Goal: Information Seeking & Learning: Check status

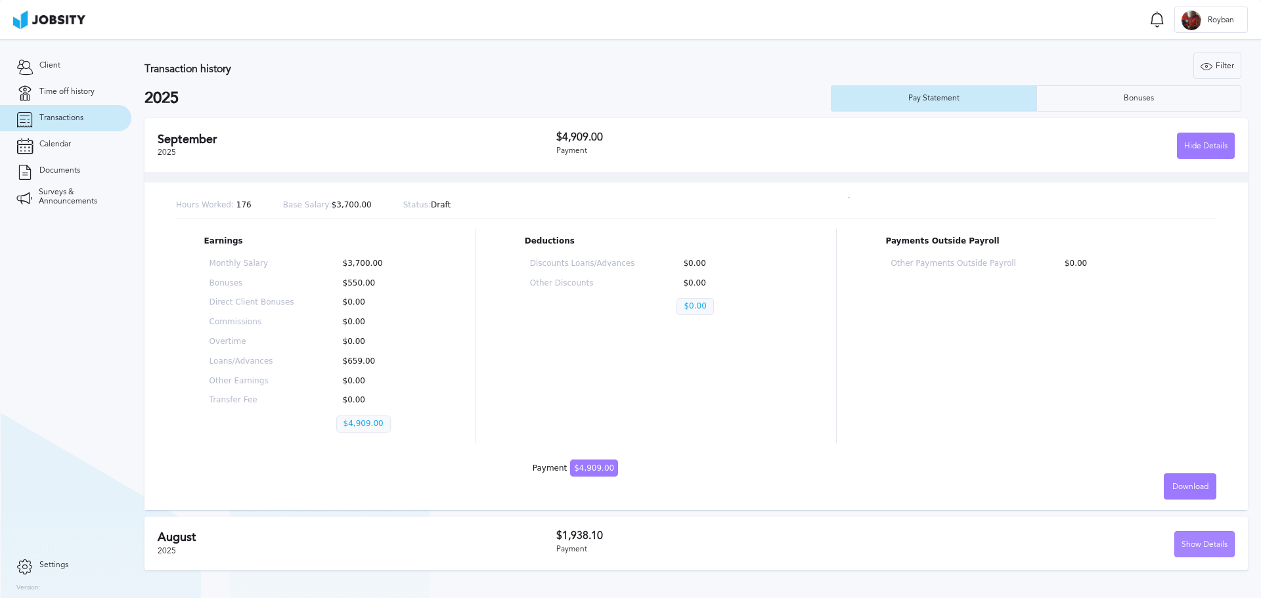
click at [1204, 551] on div "Show Details" at bounding box center [1204, 545] width 59 height 26
click at [1150, 87] on div "Bonuses" at bounding box center [1139, 98] width 204 height 26
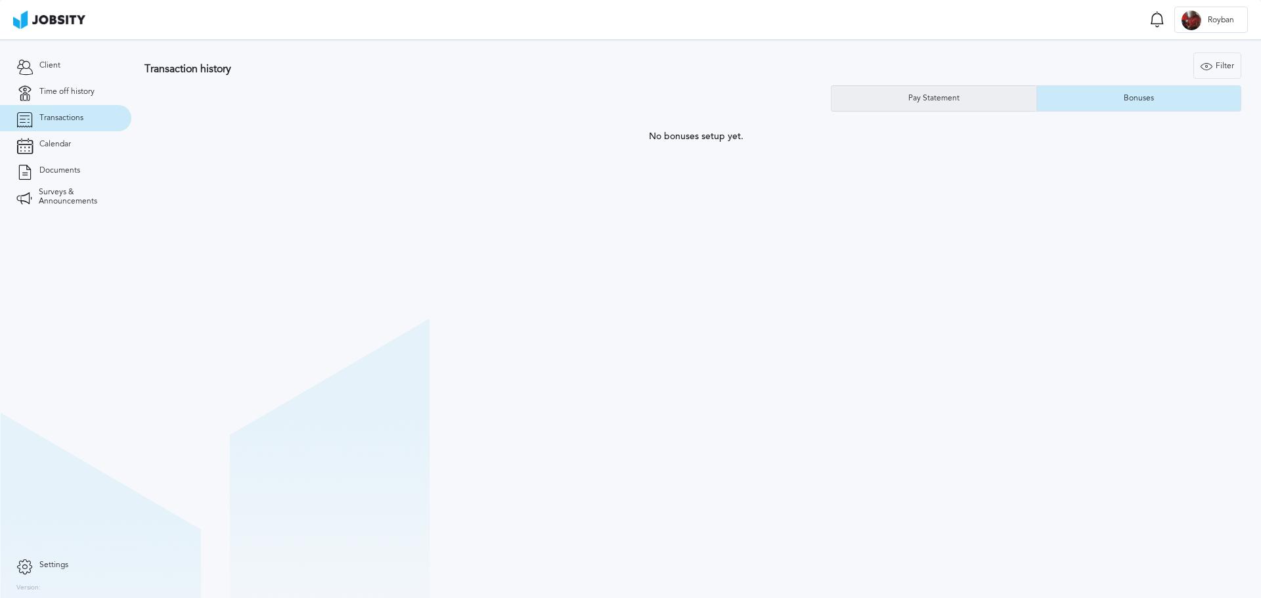
click at [959, 106] on div "Pay Statement" at bounding box center [933, 98] width 205 height 26
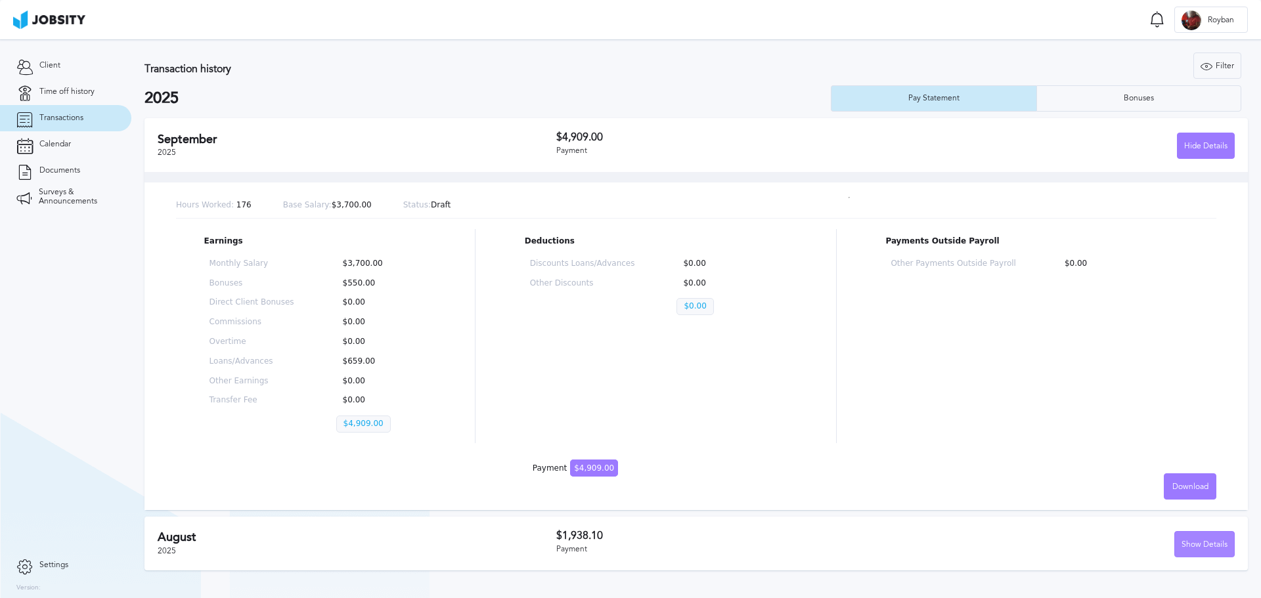
click at [1200, 546] on div "Show Details" at bounding box center [1204, 545] width 59 height 26
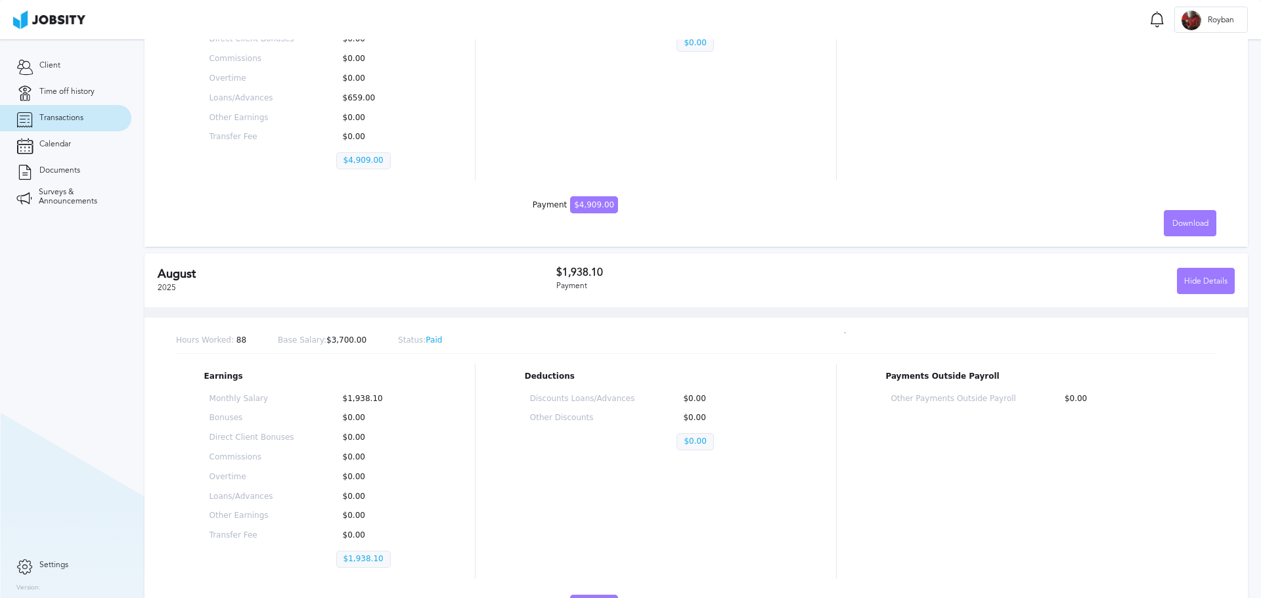
scroll to position [317, 0]
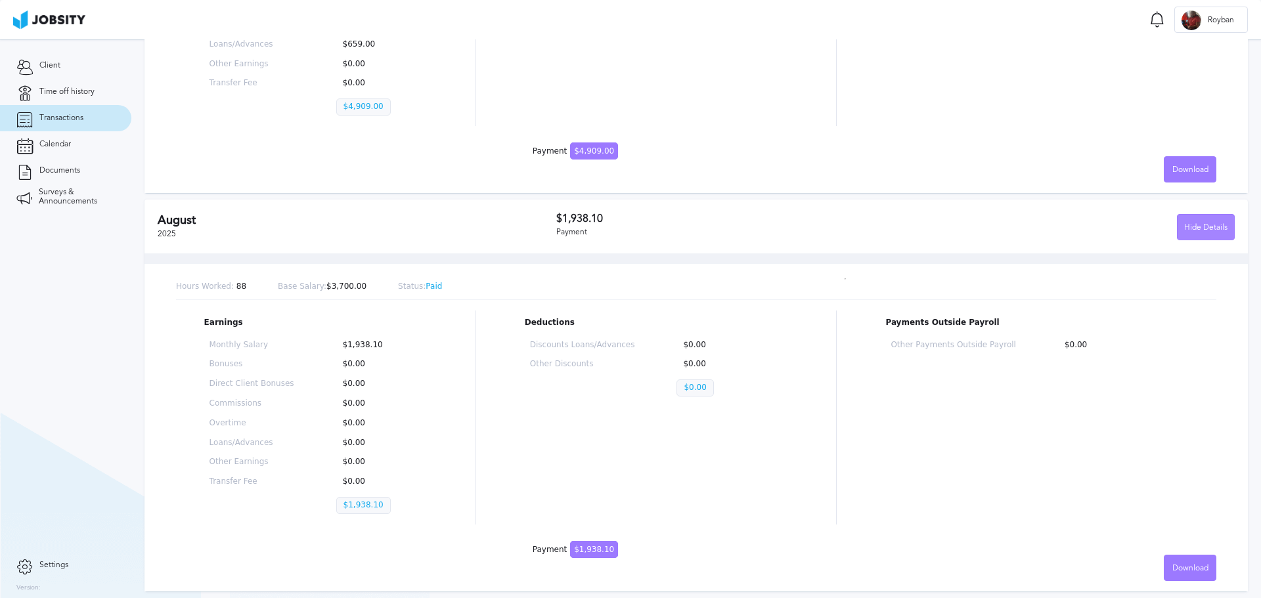
click at [1185, 220] on div "Hide Details" at bounding box center [1206, 228] width 56 height 26
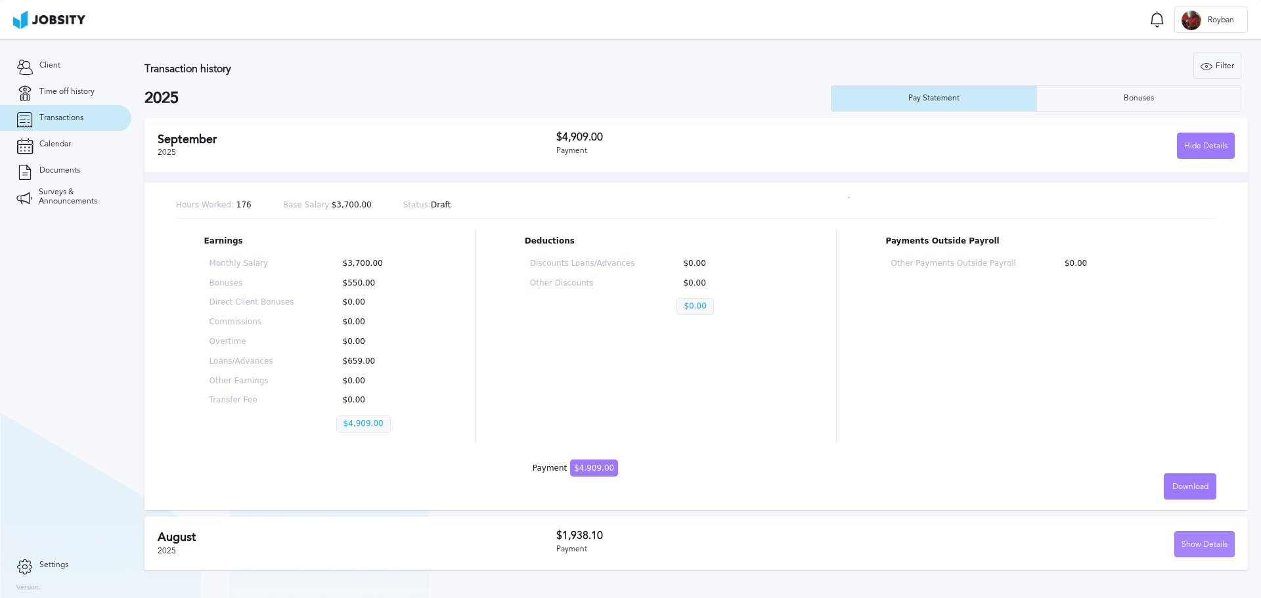
scroll to position [0, 0]
click at [1205, 116] on section "Transaction history Filter Years 2025 2025 Pay Statement Bonuses [DATE] $4,909.…" at bounding box center [696, 308] width 1130 height 538
click at [1186, 146] on div "Hide Details" at bounding box center [1206, 146] width 56 height 26
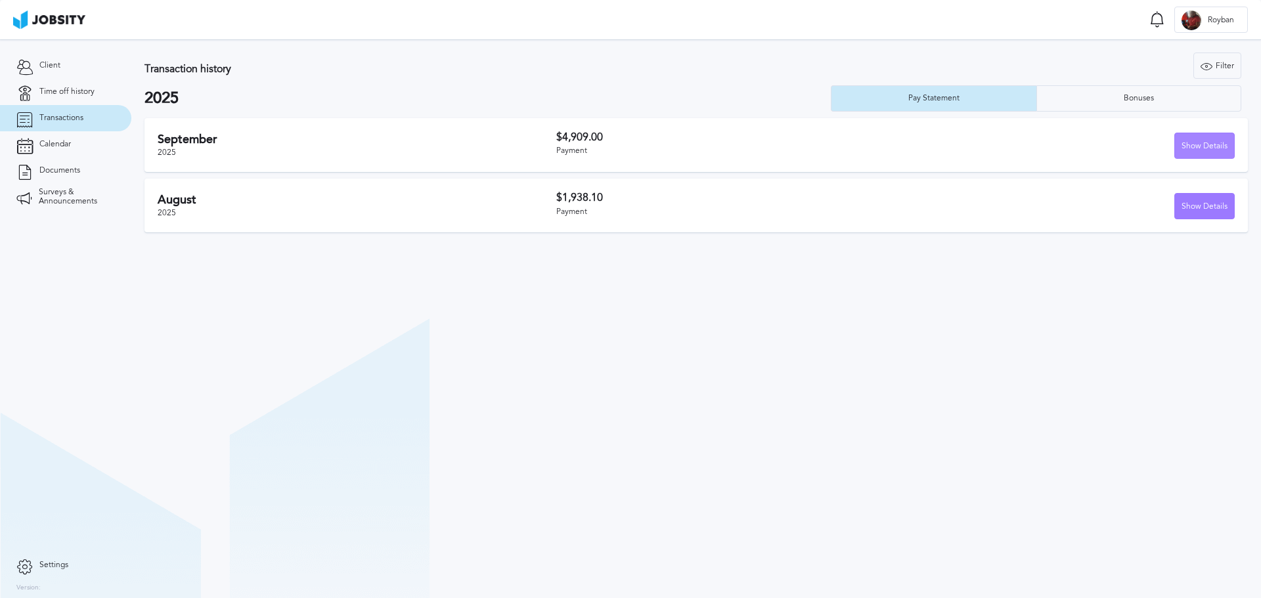
click at [1194, 146] on div "Show Details" at bounding box center [1204, 146] width 59 height 26
